Goal: Browse casually: Explore the website without a specific task or goal

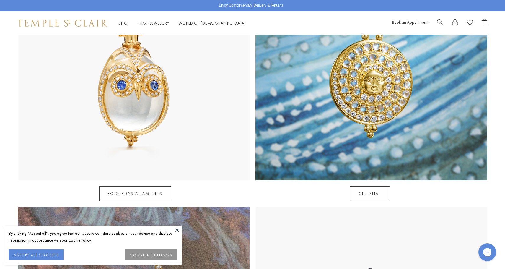
scroll to position [384, 0]
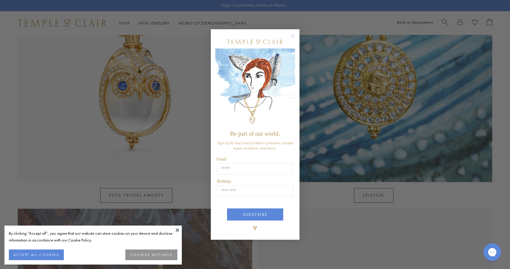
click at [349, 207] on div "Close dialog Be part of our world. Sign up for exclusive collection previews, p…" at bounding box center [255, 134] width 510 height 269
click at [378, 190] on div "Close dialog Be part of our world. Sign up for exclusive collection previews, p…" at bounding box center [255, 134] width 510 height 269
click at [294, 39] on icon "Close dialog" at bounding box center [292, 35] width 7 height 7
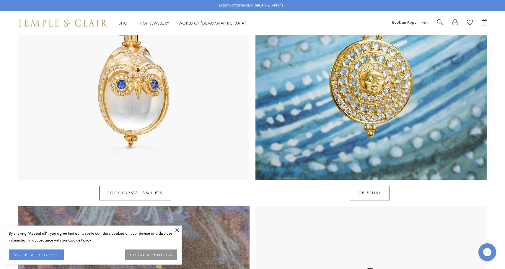
click at [338, 120] on img at bounding box center [372, 64] width 232 height 232
